Goal: Task Accomplishment & Management: Complete application form

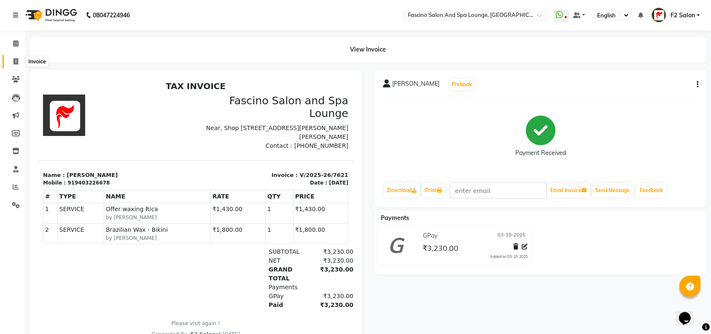
click at [11, 64] on span at bounding box center [15, 62] width 15 height 10
select select "129"
select select "service"
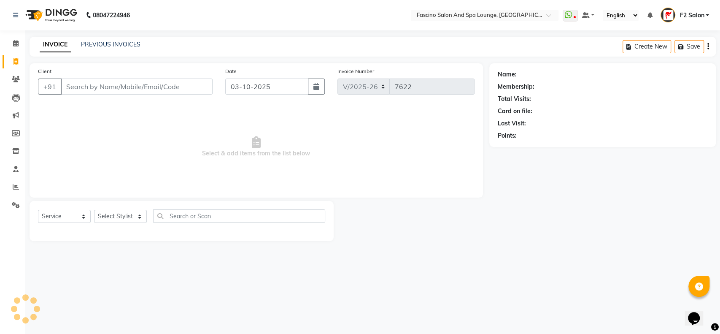
click at [75, 83] on input "Client" at bounding box center [137, 86] width 152 height 16
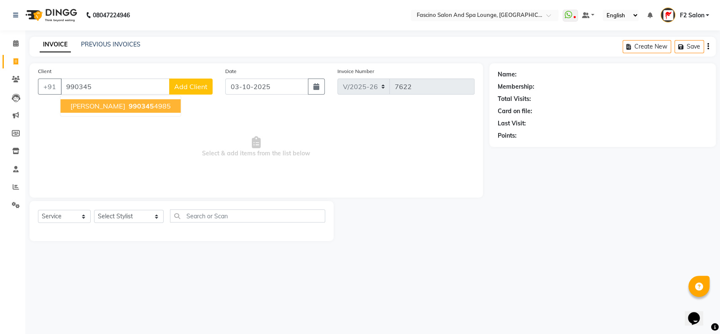
click at [103, 103] on span "[PERSON_NAME]" at bounding box center [97, 106] width 54 height 8
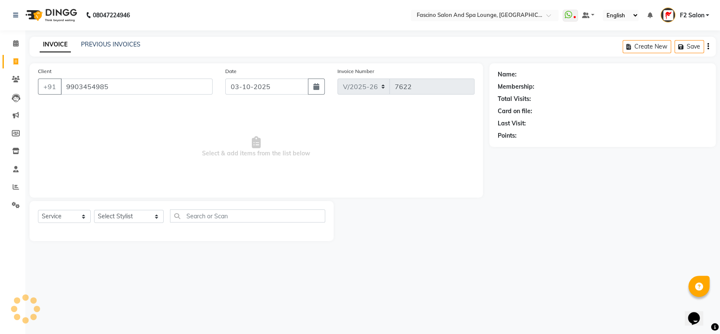
type input "9903454985"
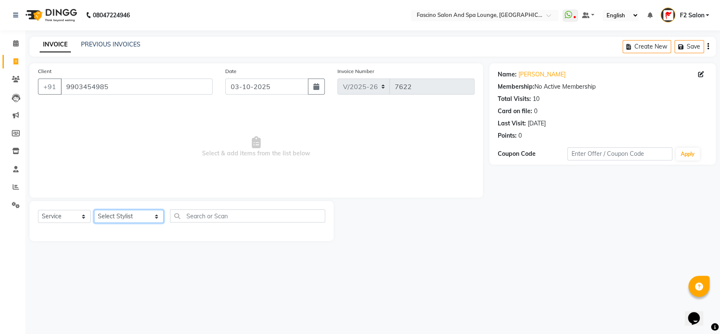
click at [125, 216] on select "Select Stylist akash F3 [PERSON_NAME] [PERSON_NAME] Bhushan [PERSON_NAME] Mam […" at bounding box center [129, 216] width 70 height 13
click at [73, 175] on span "Select & add items from the list below" at bounding box center [256, 147] width 437 height 84
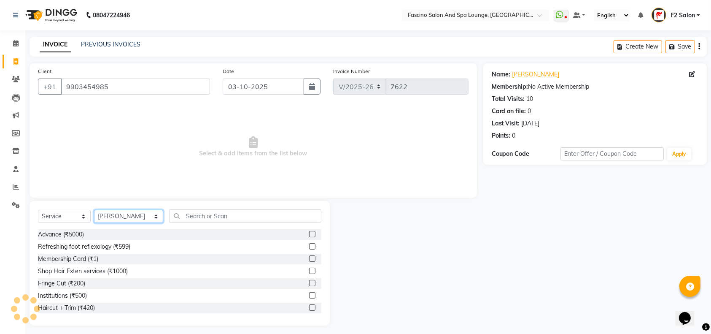
click at [121, 214] on select "Select Stylist akash F3 [PERSON_NAME] [PERSON_NAME] Bhushan [PERSON_NAME] Mam […" at bounding box center [128, 216] width 69 height 13
select select "74326"
click at [94, 210] on select "Select Stylist akash F3 [PERSON_NAME] [PERSON_NAME] Bhushan [PERSON_NAME] Mam […" at bounding box center [128, 216] width 69 height 13
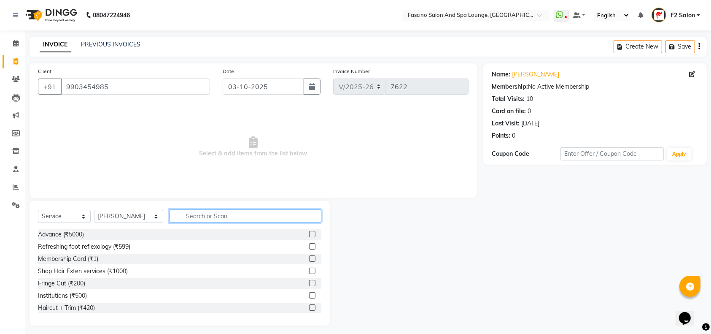
click at [222, 221] on input "text" at bounding box center [246, 215] width 152 height 13
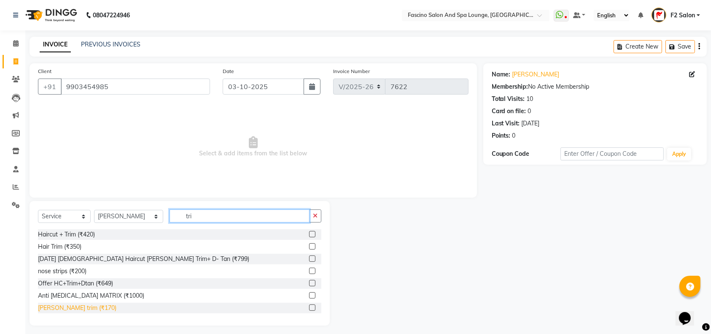
type input "tri"
click at [68, 305] on div "[PERSON_NAME] trim (₹170)" at bounding box center [77, 307] width 78 height 9
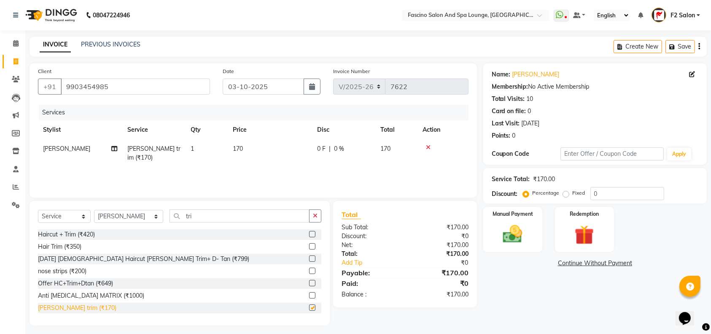
checkbox input "false"
click at [291, 156] on td "170" at bounding box center [270, 153] width 84 height 28
select select "74326"
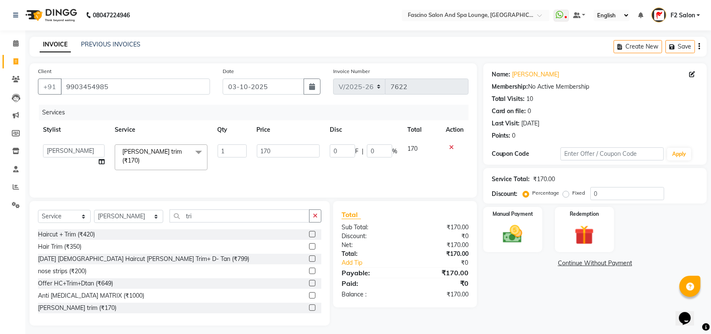
click at [291, 156] on input "170" at bounding box center [288, 150] width 63 height 13
type input "1"
type input "200"
click at [515, 228] on img at bounding box center [512, 233] width 33 height 23
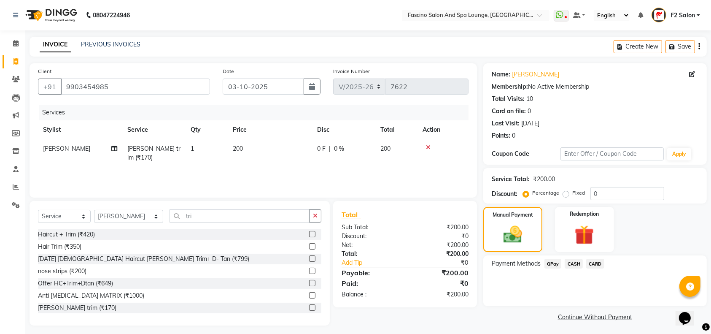
drag, startPoint x: 419, startPoint y: -49, endPoint x: 413, endPoint y: -49, distance: 5.9
click at [413, 0] on html "08047224946 Select Location × Fascino Salon And Spa Lounge, [GEOGRAPHIC_DATA] W…" at bounding box center [355, 167] width 711 height 334
click at [555, 264] on span "GPay" at bounding box center [553, 264] width 17 height 10
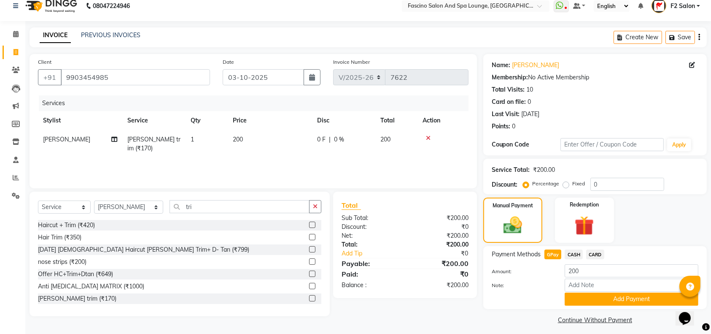
scroll to position [14, 0]
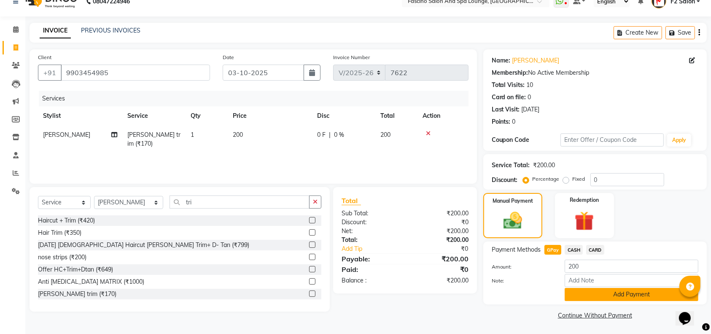
click at [587, 292] on button "Add Payment" at bounding box center [632, 294] width 134 height 13
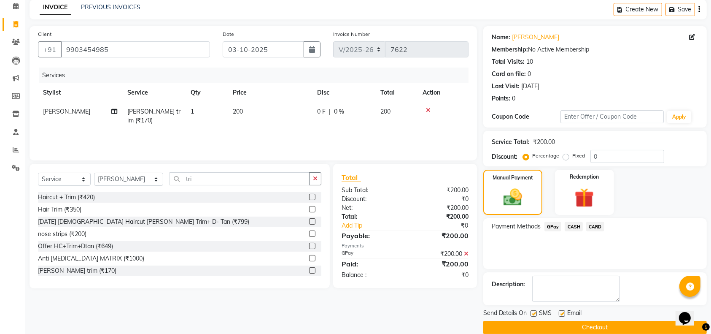
scroll to position [49, 0]
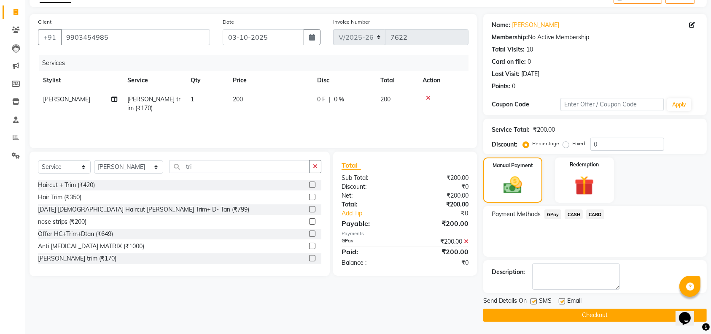
click at [537, 302] on div "SMS" at bounding box center [545, 301] width 28 height 11
click at [536, 300] on div "SMS" at bounding box center [545, 301] width 28 height 11
click at [536, 300] on label at bounding box center [534, 301] width 6 height 6
click at [536, 300] on input "checkbox" at bounding box center [533, 301] width 5 height 5
checkbox input "false"
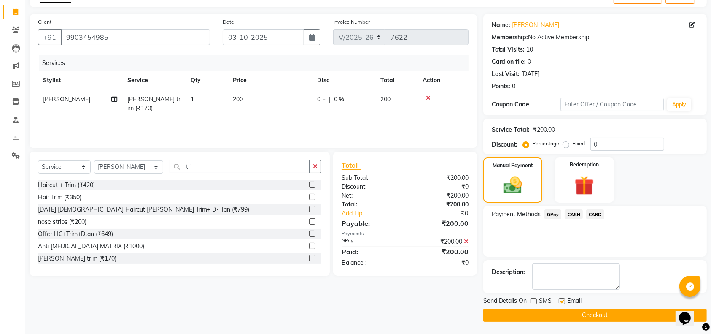
click at [537, 310] on button "Checkout" at bounding box center [595, 314] width 224 height 13
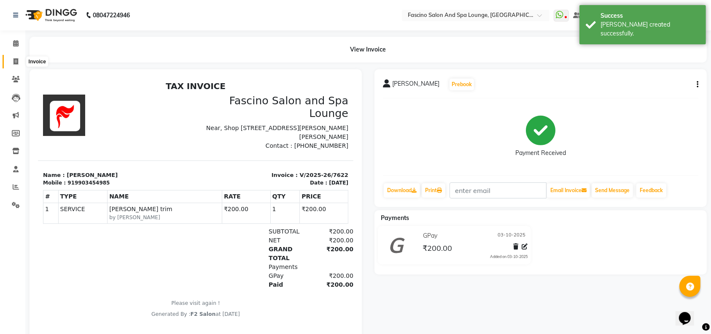
click at [17, 62] on icon at bounding box center [15, 61] width 5 height 6
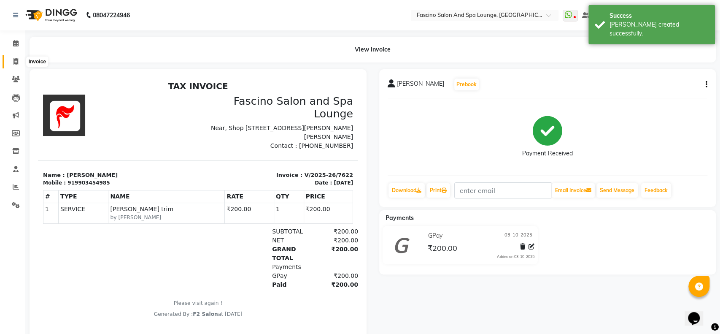
select select "129"
select select "service"
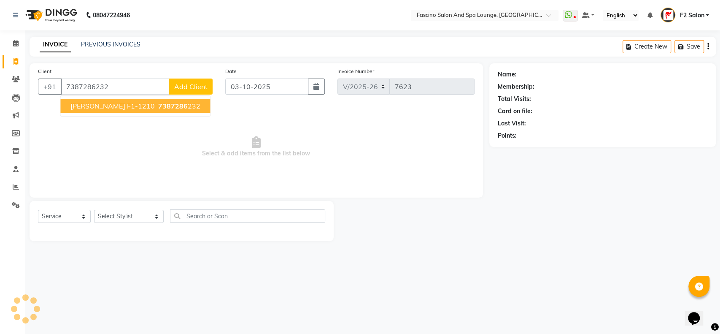
type input "7387286232"
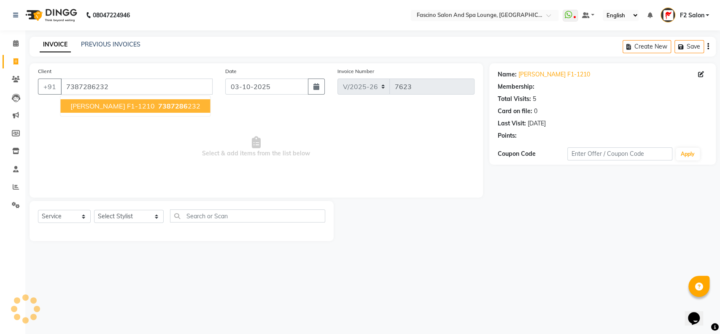
select select "1: Object"
click at [83, 103] on span "[PERSON_NAME] F1-1210" at bounding box center [112, 106] width 84 height 8
select select "1: Object"
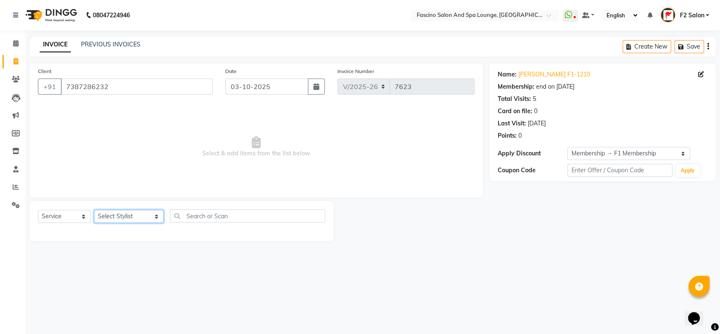
click at [127, 212] on select "Select Stylist akash F3 [PERSON_NAME] [PERSON_NAME] Bhushan [PERSON_NAME] Mam […" at bounding box center [129, 216] width 70 height 13
select select "25247"
click at [94, 210] on select "Select Stylist akash F3 [PERSON_NAME] [PERSON_NAME] Bhushan [PERSON_NAME] Mam […" at bounding box center [129, 216] width 70 height 13
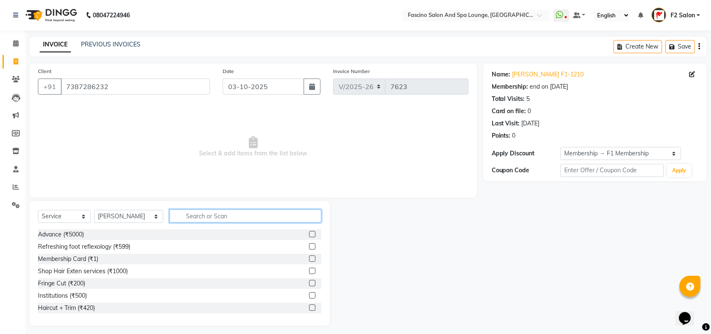
click at [178, 220] on input "text" at bounding box center [246, 215] width 152 height 13
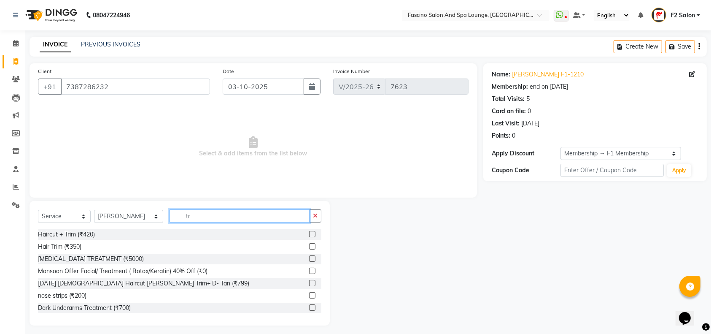
type input "t"
type input "cut"
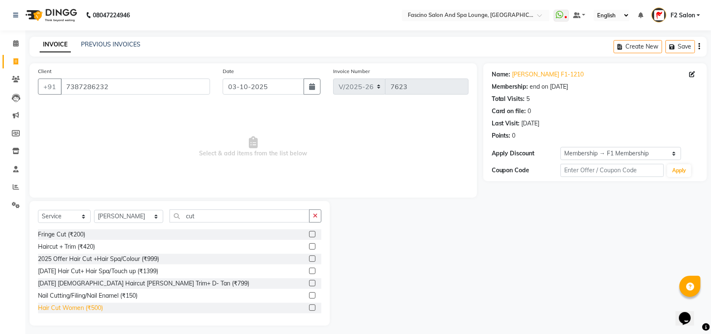
click at [87, 303] on div "Hair Cut Women (₹500)" at bounding box center [70, 307] width 65 height 9
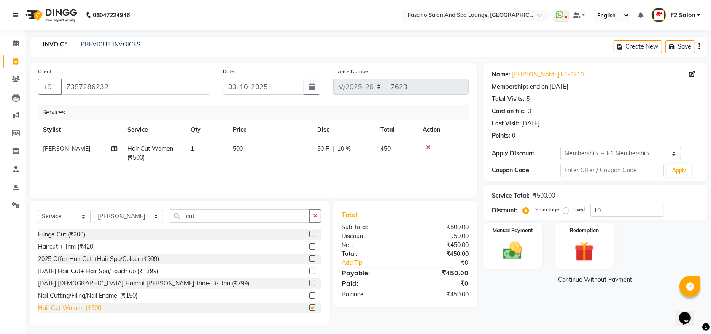
checkbox input "false"
click at [130, 215] on select "Select Stylist akash F3 [PERSON_NAME] [PERSON_NAME] Bhushan [PERSON_NAME] Mam […" at bounding box center [128, 216] width 69 height 13
select select "93539"
click at [94, 210] on select "Select Stylist akash F3 [PERSON_NAME] [PERSON_NAME] Bhushan [PERSON_NAME] Mam […" at bounding box center [128, 216] width 69 height 13
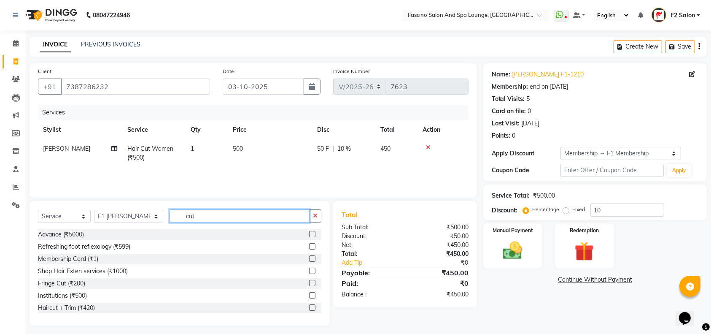
click at [179, 217] on input "cut" at bounding box center [240, 215] width 140 height 13
type input "c"
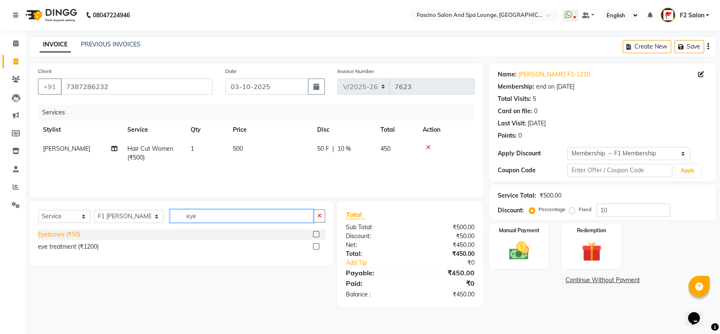
type input "eye"
click at [65, 236] on div "Eyebrows (₹50)" at bounding box center [59, 234] width 42 height 9
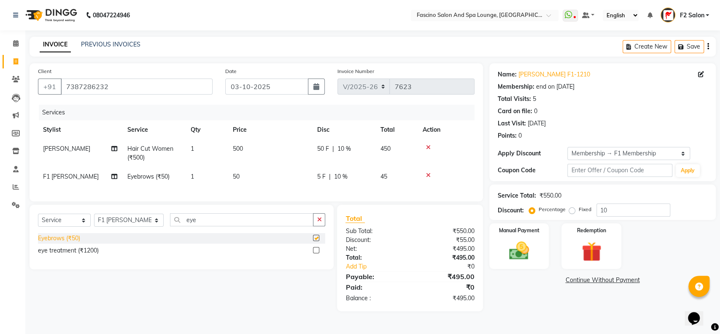
checkbox input "false"
click at [263, 166] on td "500" at bounding box center [270, 153] width 84 height 28
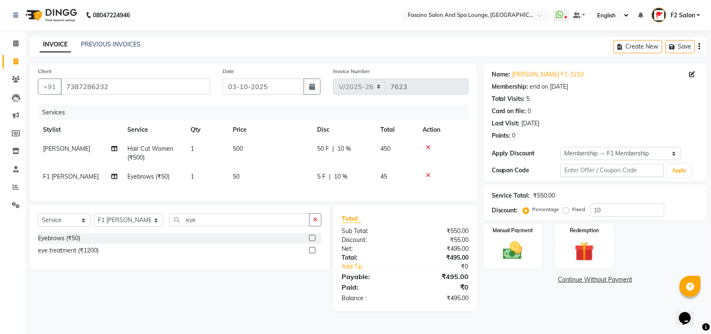
select select "25247"
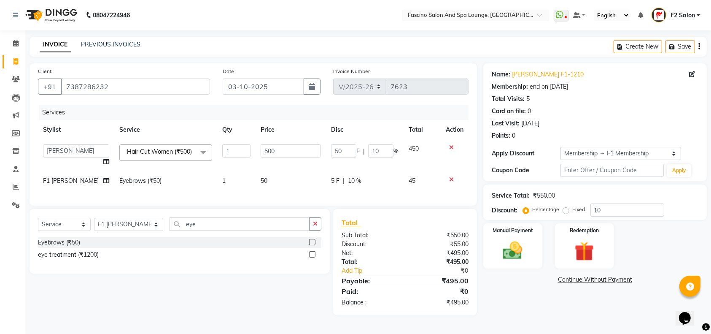
click at [263, 166] on td "500" at bounding box center [291, 155] width 70 height 32
click at [280, 190] on td "50" at bounding box center [291, 180] width 70 height 19
select select "93539"
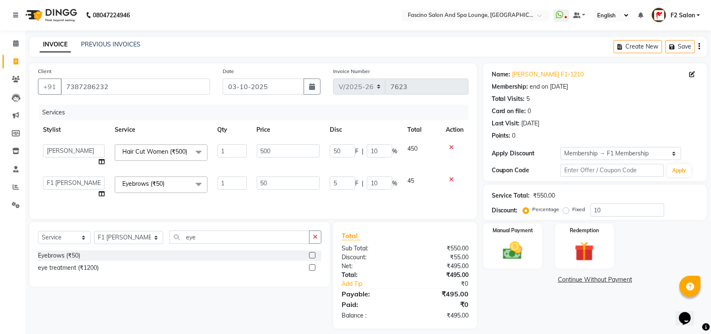
click at [280, 194] on td "50" at bounding box center [288, 187] width 73 height 32
click at [280, 184] on input "50" at bounding box center [288, 182] width 63 height 13
type input "5"
type input "40"
click at [280, 204] on div "Services Stylist Service Qty Price Disc Total Action akash F3 [PERSON_NAME] [PE…" at bounding box center [253, 157] width 431 height 105
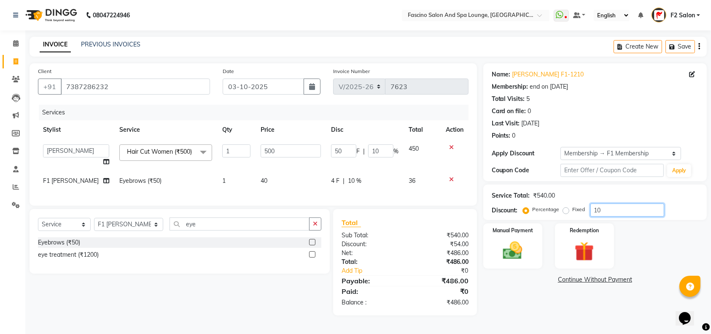
click at [606, 209] on input "10" at bounding box center [627, 209] width 74 height 13
type input "1"
type input "5"
type input "1"
type input "0"
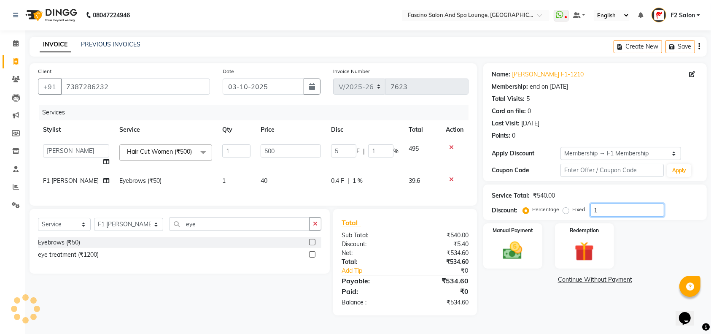
type input "0"
click at [511, 248] on img at bounding box center [512, 250] width 33 height 23
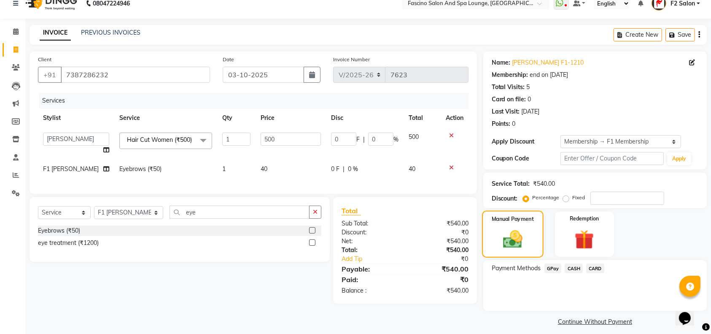
scroll to position [19, 0]
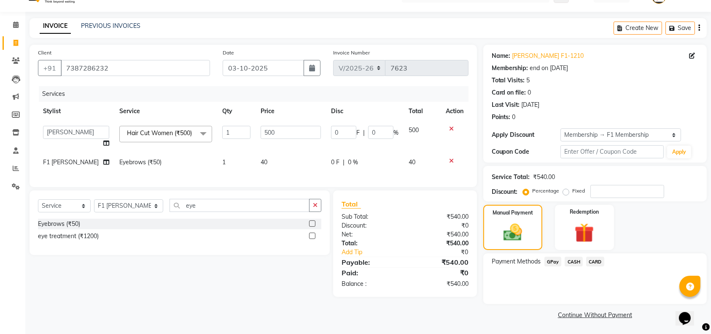
click at [556, 261] on span "GPay" at bounding box center [553, 261] width 17 height 10
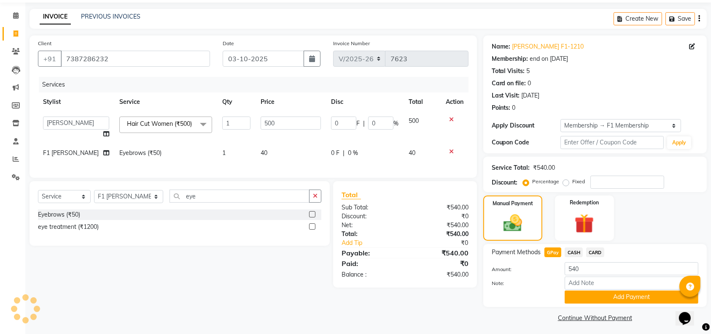
scroll to position [30, 0]
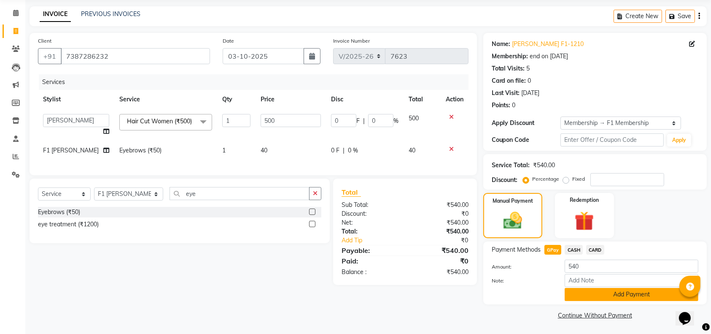
click at [591, 295] on button "Add Payment" at bounding box center [632, 294] width 134 height 13
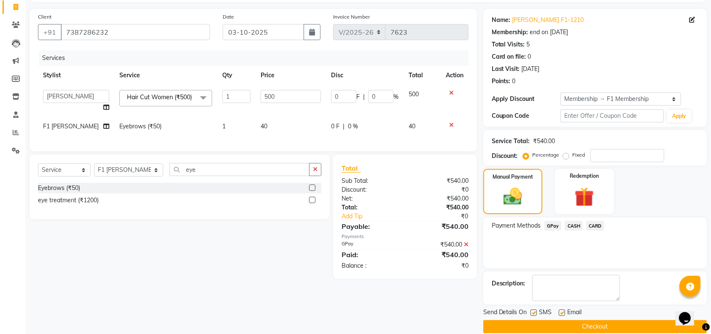
scroll to position [66, 0]
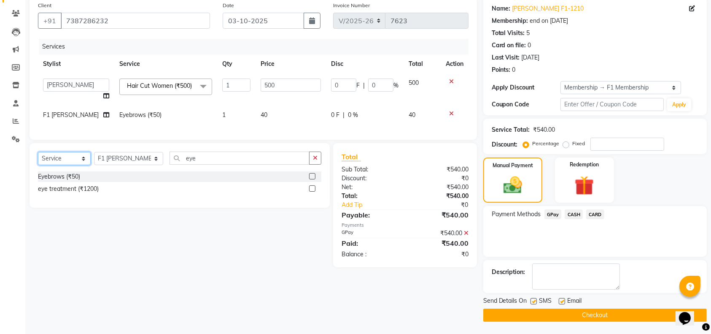
click at [64, 165] on select "Select Service Product Membership Package Voucher Prepaid Gift Card" at bounding box center [64, 158] width 53 height 13
click at [198, 225] on div "Select Service Product Membership Package Voucher Prepaid Gift Card Select Styl…" at bounding box center [176, 205] width 307 height 124
click at [535, 302] on label at bounding box center [534, 301] width 6 height 6
click at [535, 302] on input "checkbox" at bounding box center [533, 301] width 5 height 5
checkbox input "false"
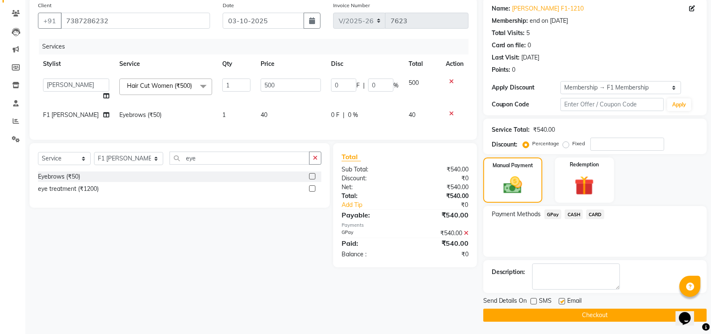
click at [536, 313] on button "Checkout" at bounding box center [595, 314] width 224 height 13
